Goal: Task Accomplishment & Management: Complete application form

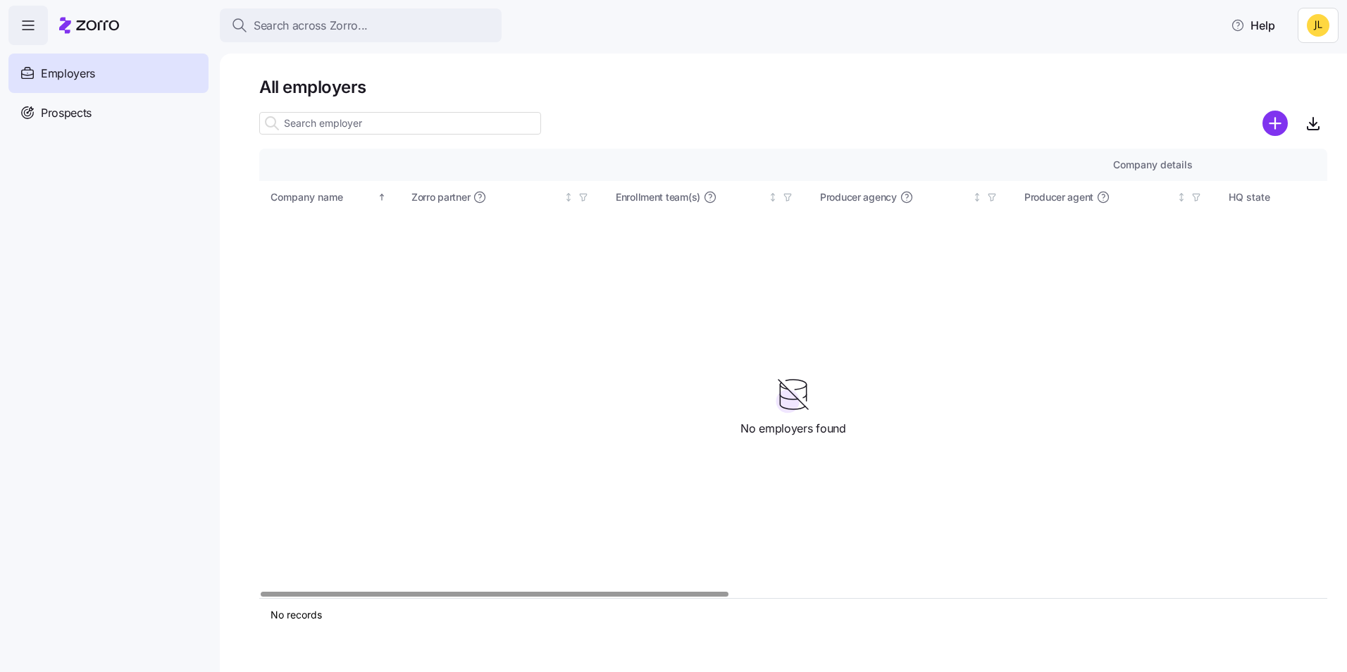
drag, startPoint x: 104, startPoint y: 136, endPoint x: 112, endPoint y: 116, distance: 21.2
click at [104, 135] on nav "Employers Demo employers Prospects Demo prospects Agencies" at bounding box center [110, 358] width 220 height 627
click at [114, 113] on div "Prospects" at bounding box center [108, 112] width 200 height 39
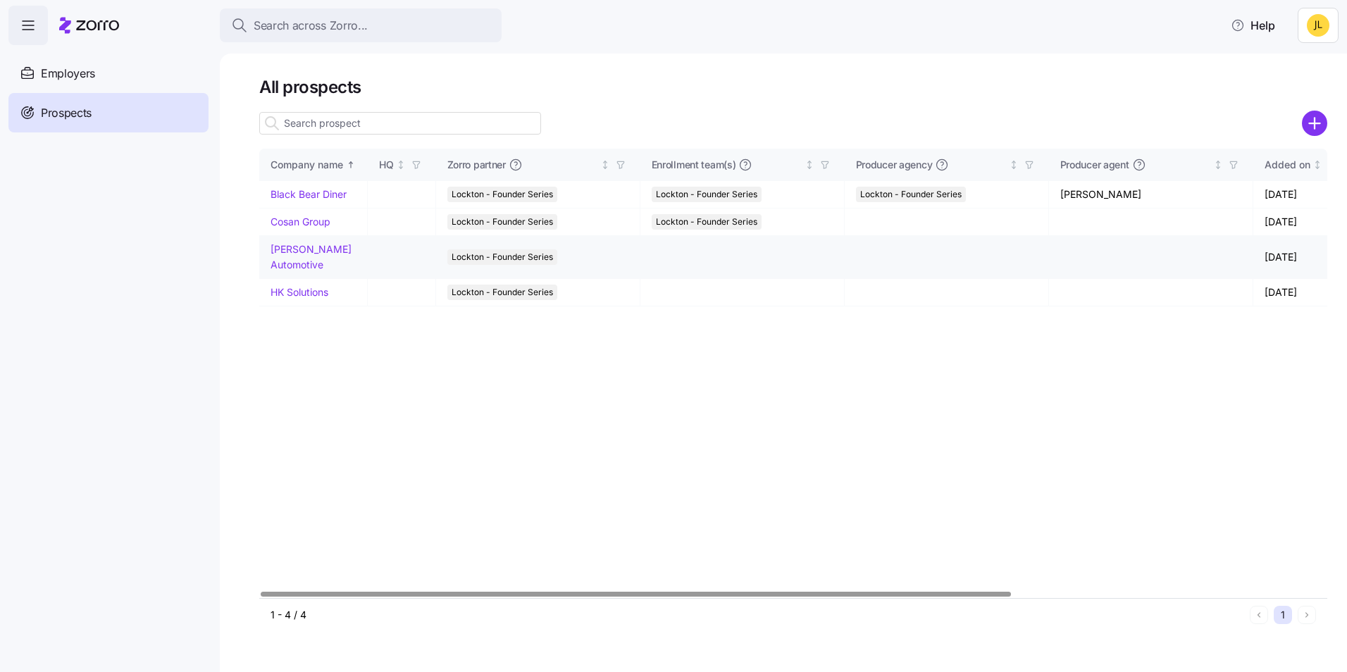
click at [294, 261] on link "[PERSON_NAME] Automotive" at bounding box center [310, 256] width 81 height 27
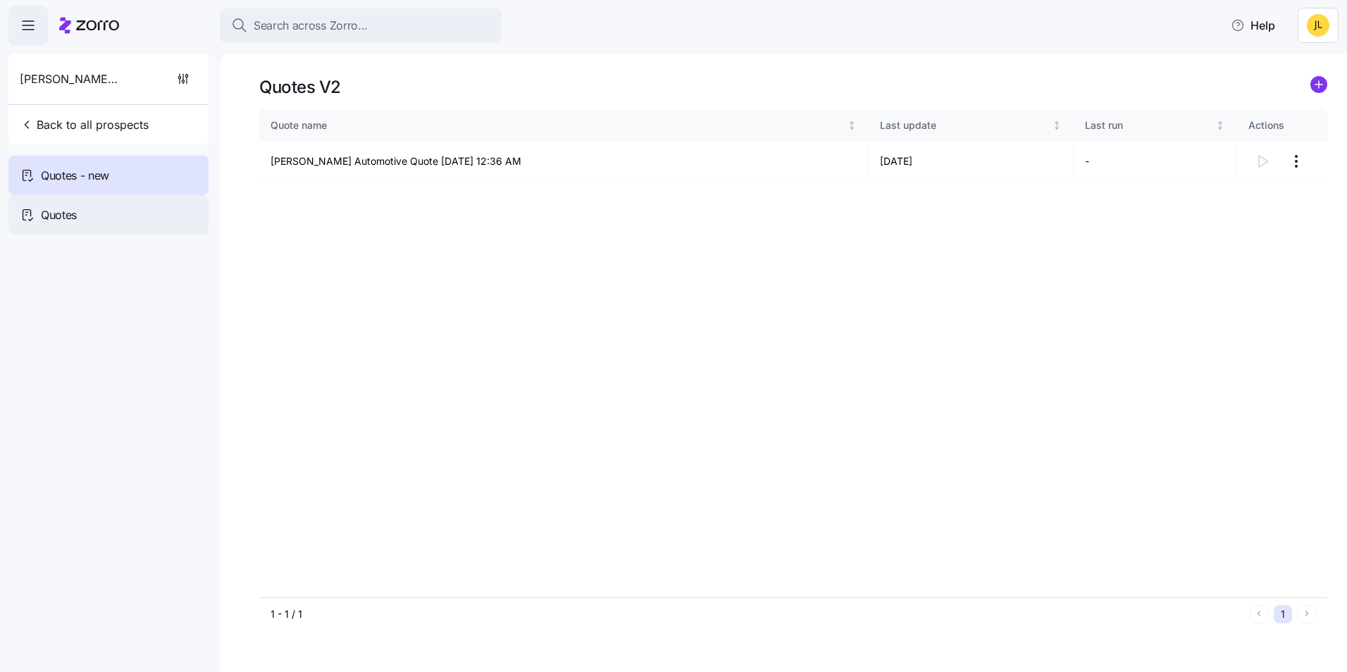
click at [91, 213] on div "Quotes" at bounding box center [108, 214] width 200 height 39
click at [32, 37] on span "button" at bounding box center [28, 25] width 38 height 38
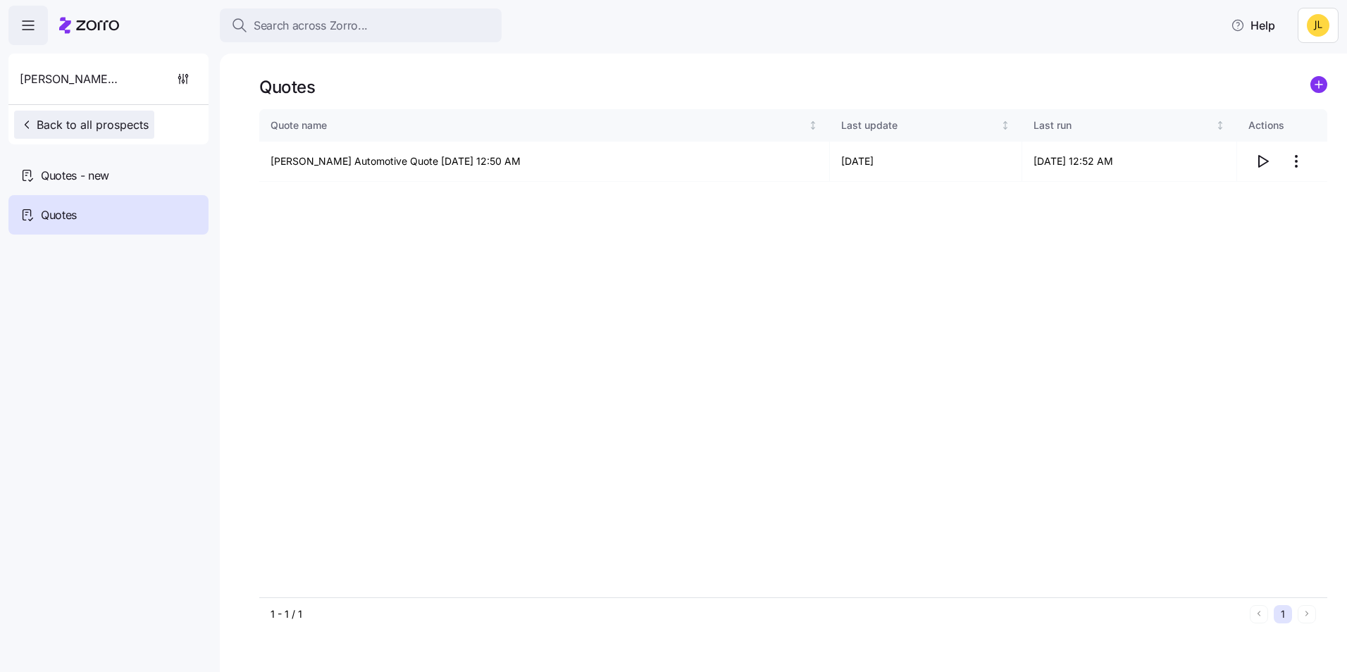
click at [33, 120] on icon "button" at bounding box center [27, 125] width 14 height 14
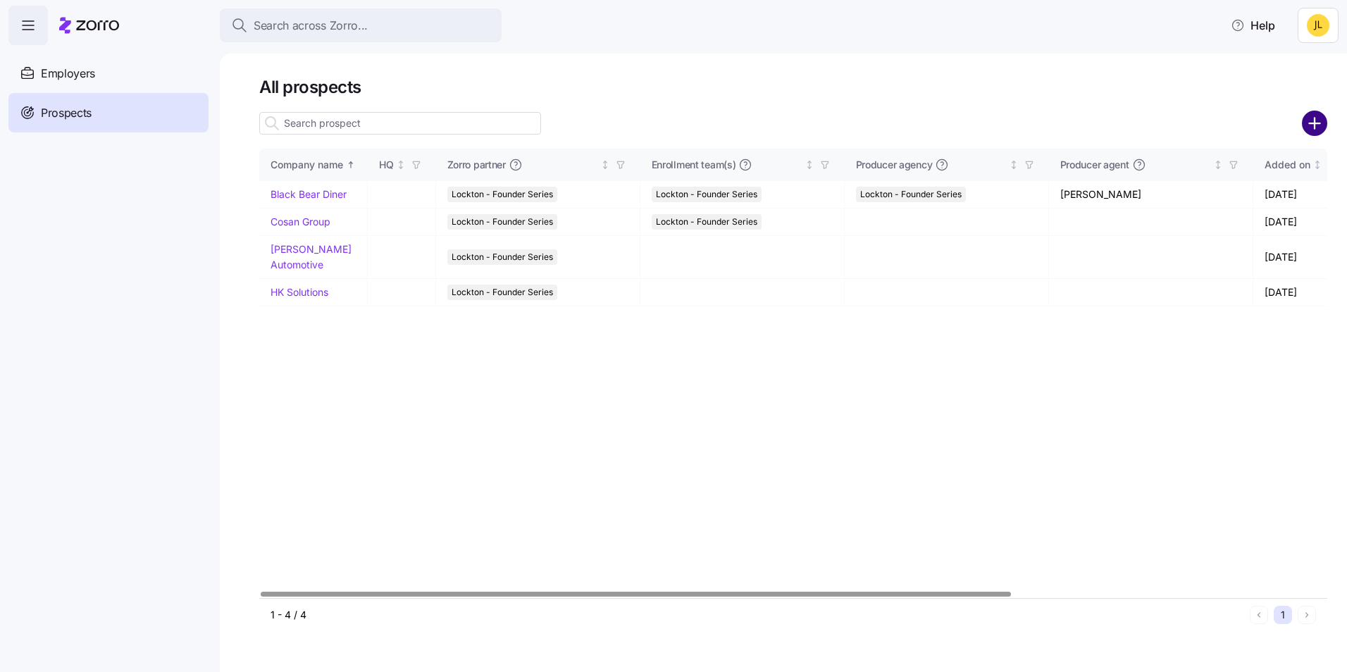
click at [1321, 132] on circle "add icon" at bounding box center [1314, 123] width 23 height 23
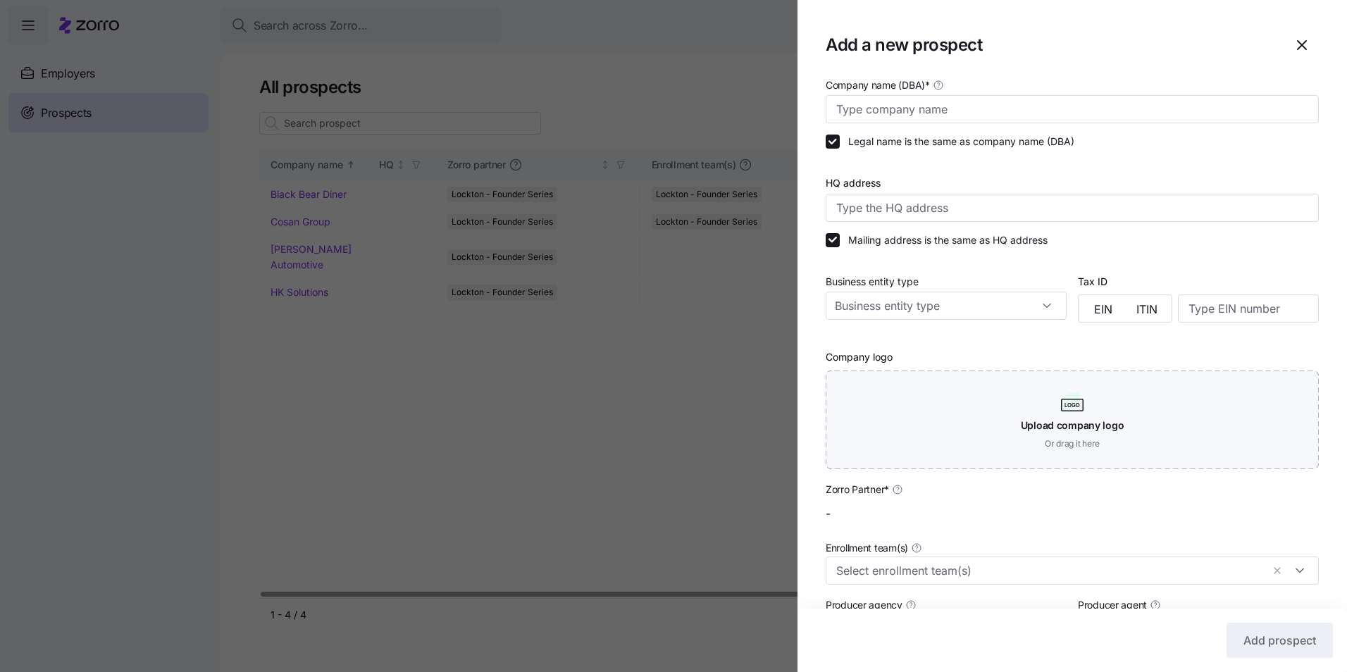
type input "Lockton - Founder Series"
click at [917, 113] on input "Company name (DBA) *" at bounding box center [1072, 109] width 493 height 28
paste input "The Warehouse Rental & Supplies"
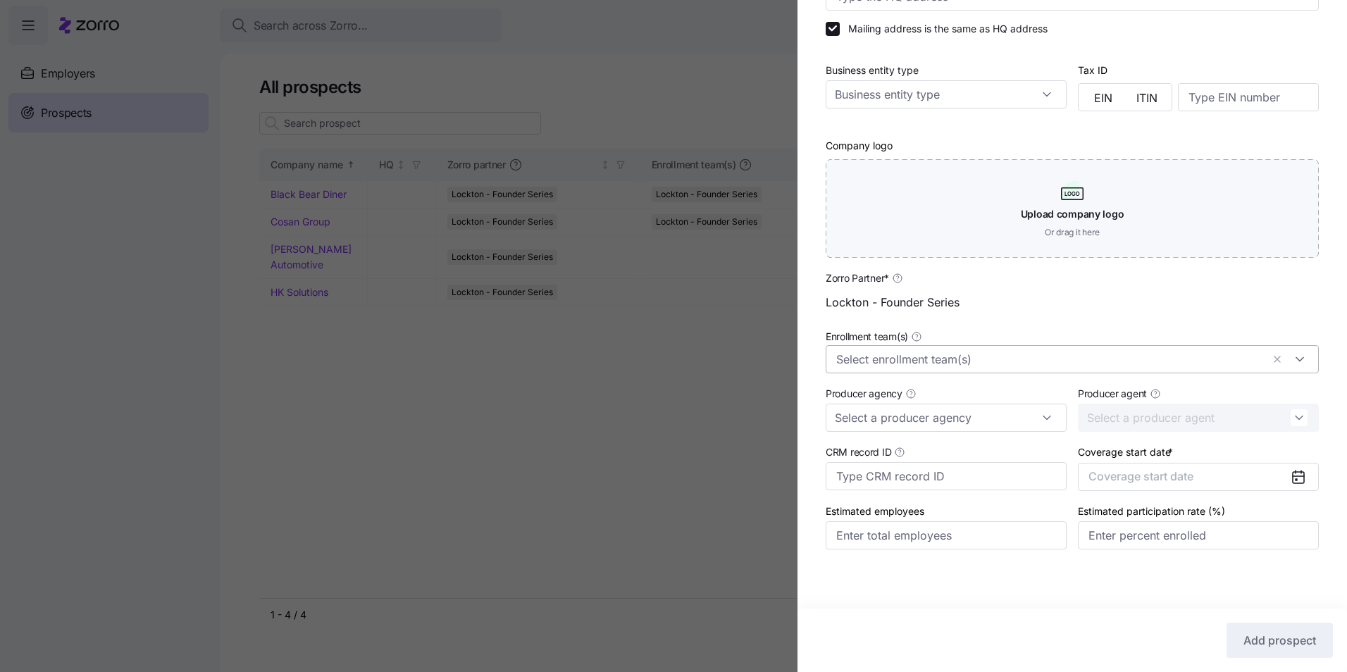
scroll to position [214, 0]
type input "The Warehouse Rental & Supplies"
click at [1290, 467] on icon at bounding box center [1298, 474] width 17 height 17
click at [1293, 480] on icon at bounding box center [1298, 474] width 11 height 11
click at [1293, 474] on icon at bounding box center [1298, 474] width 11 height 11
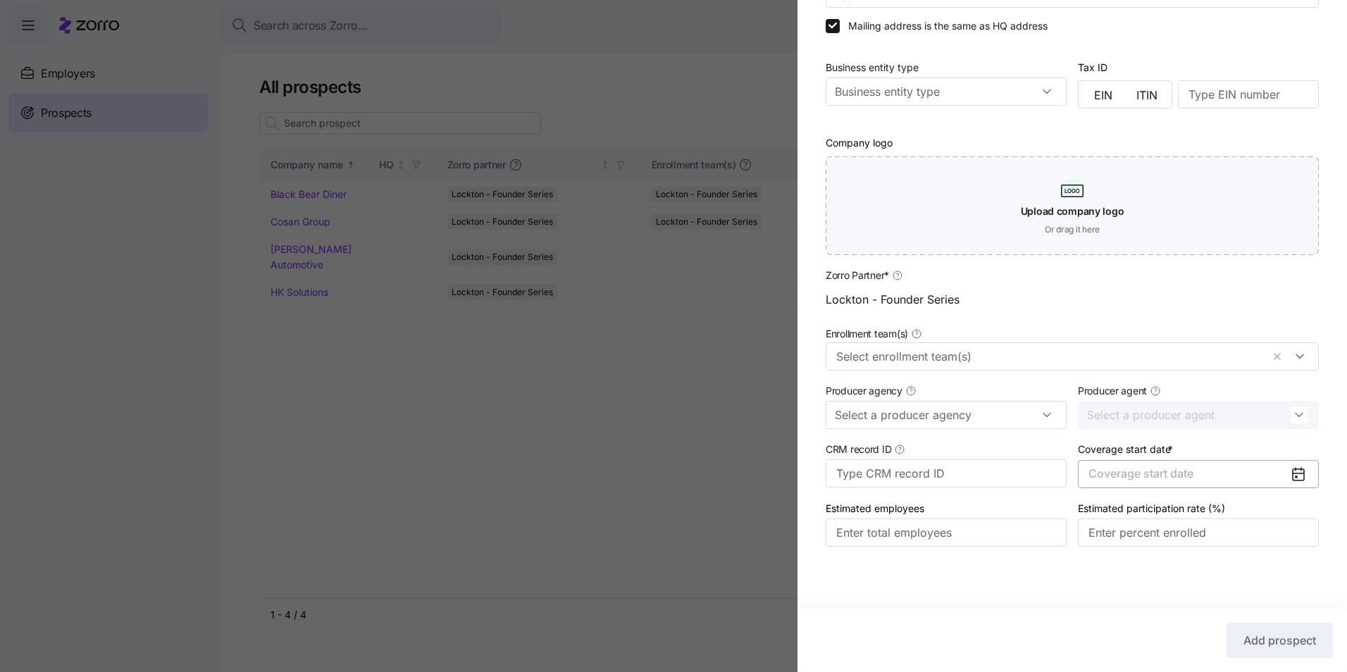
click at [1125, 475] on span "Coverage start date" at bounding box center [1140, 473] width 105 height 14
click at [1285, 525] on button "button" at bounding box center [1282, 518] width 30 height 30
click at [1124, 552] on button "Jan" at bounding box center [1120, 553] width 70 height 30
click at [1288, 642] on span "Add prospect" at bounding box center [1279, 640] width 73 height 17
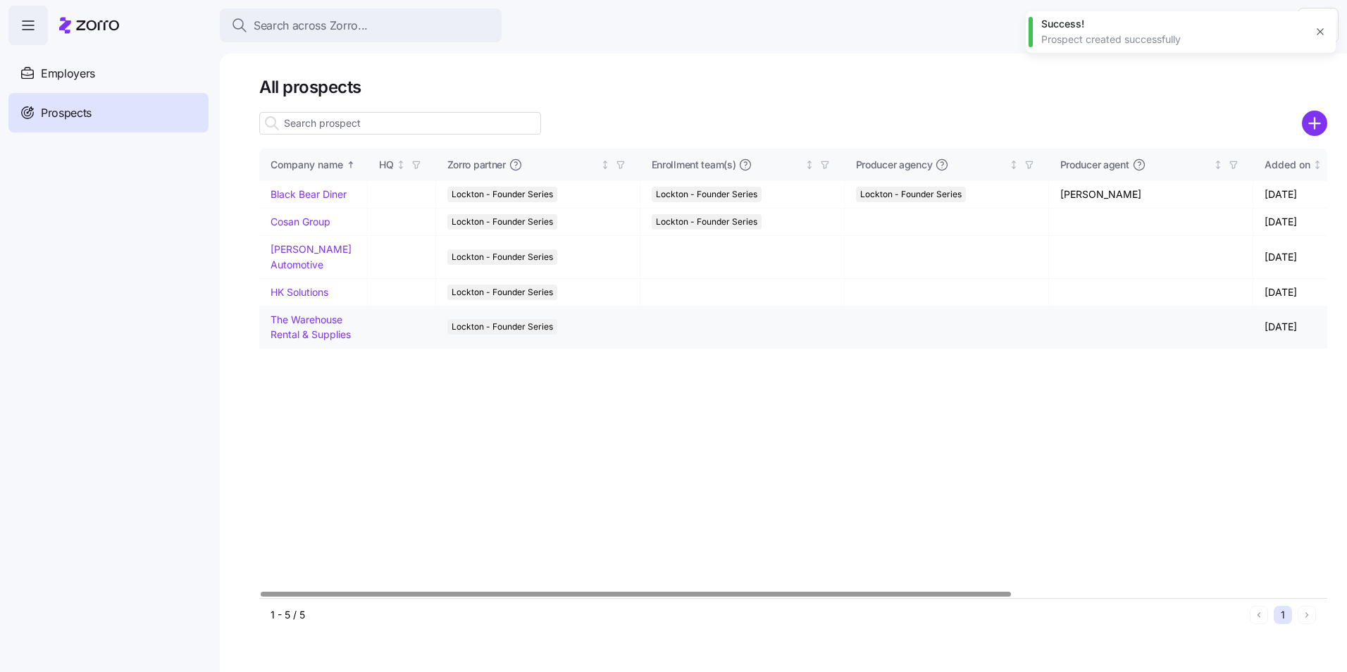
click at [321, 336] on link "The Warehouse Rental & Supplies" at bounding box center [310, 326] width 80 height 27
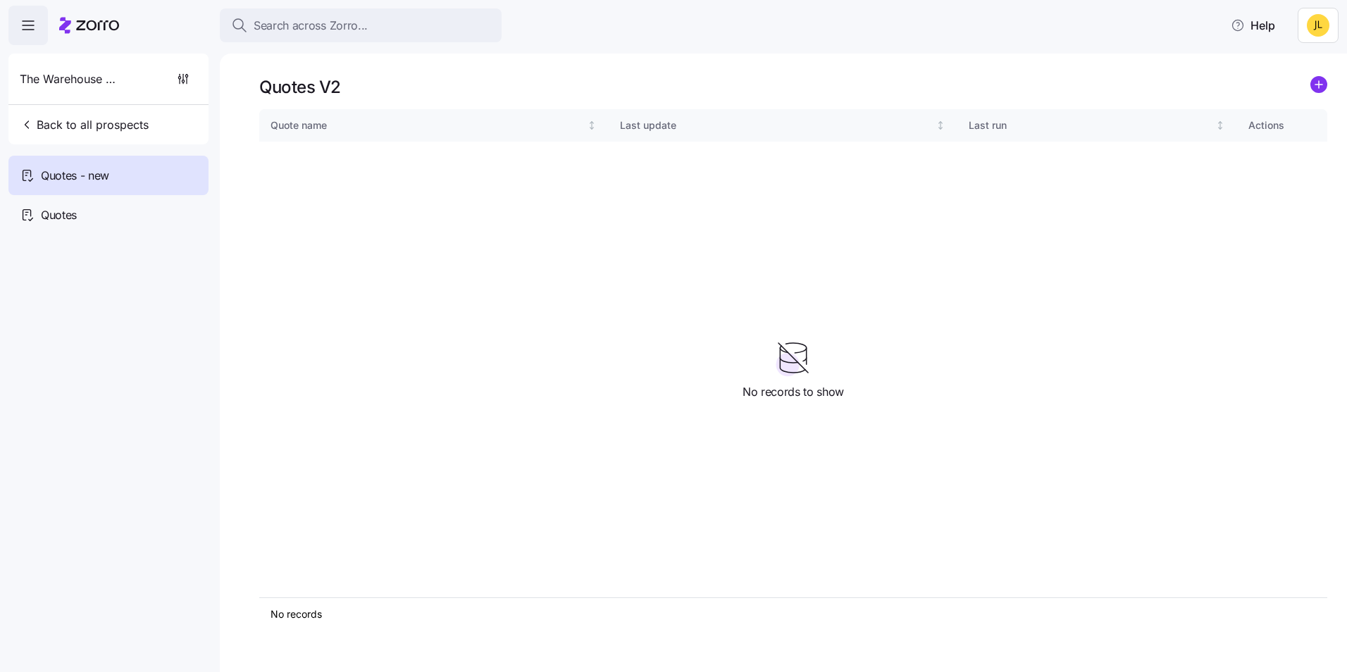
click at [1312, 79] on icon "add icon" at bounding box center [1318, 84] width 17 height 17
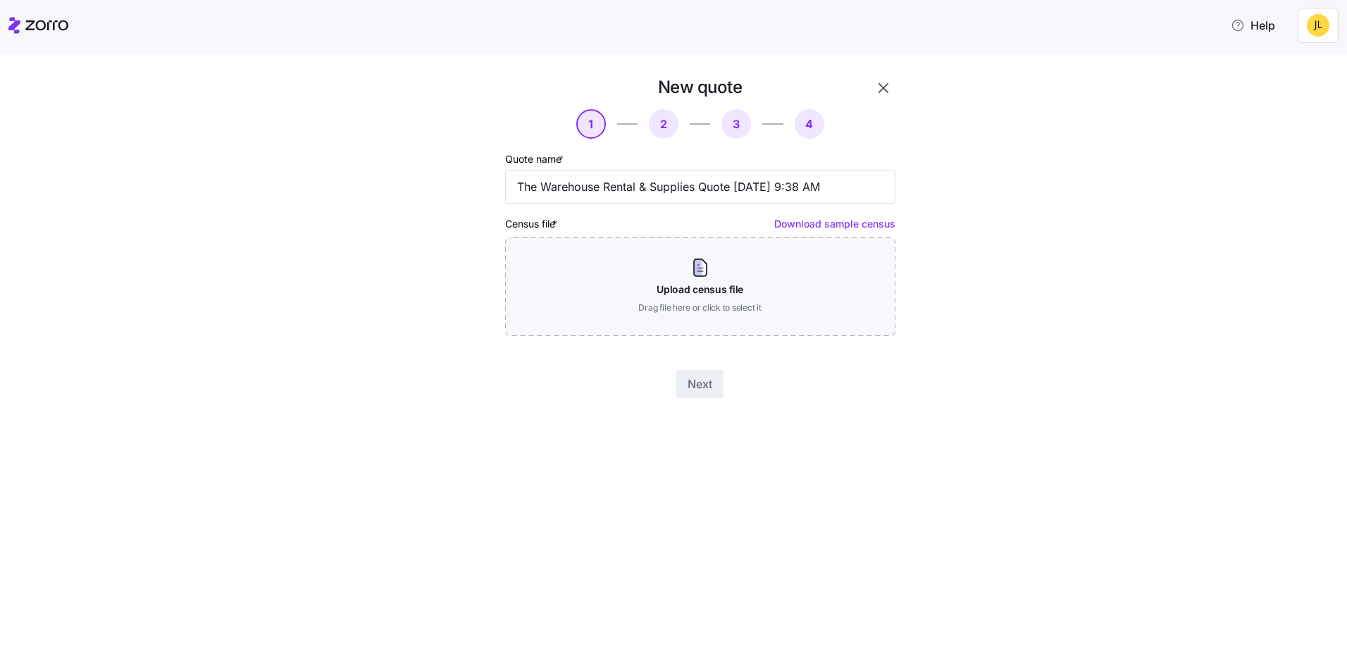
click at [854, 229] on link "Download sample census" at bounding box center [834, 224] width 121 height 12
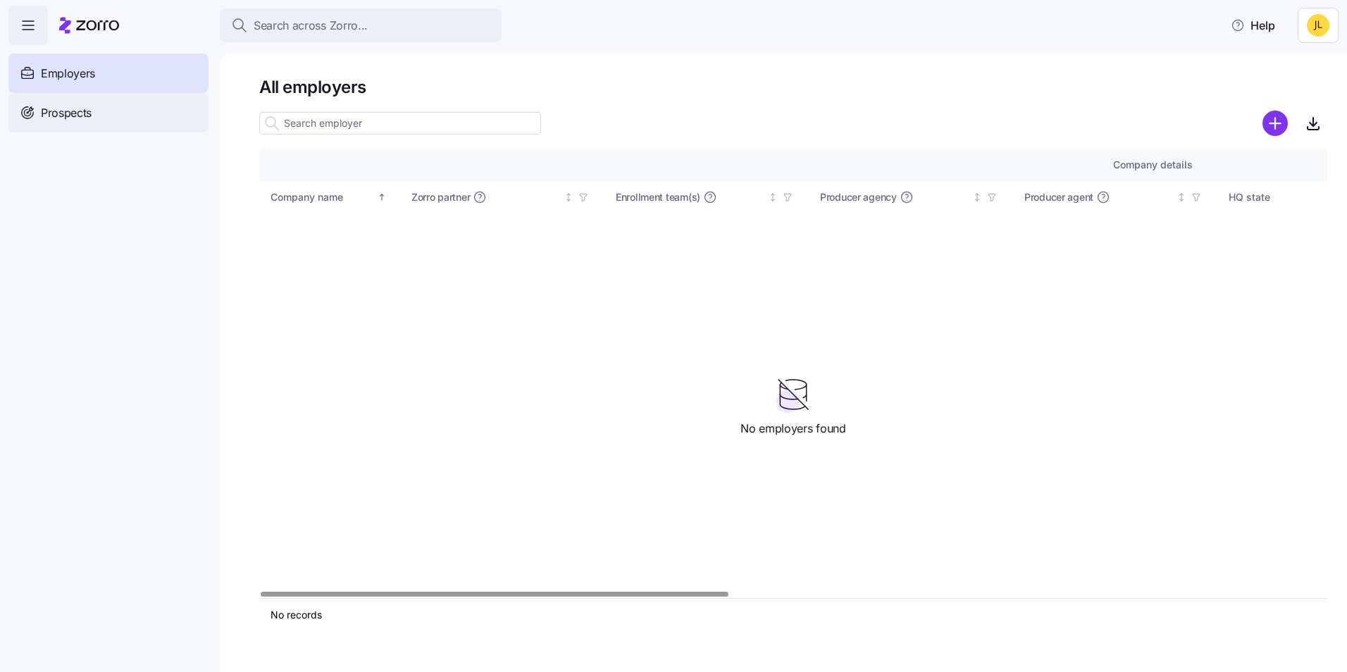
click at [52, 99] on div "Prospects" at bounding box center [108, 112] width 200 height 39
